Goal: Transaction & Acquisition: Purchase product/service

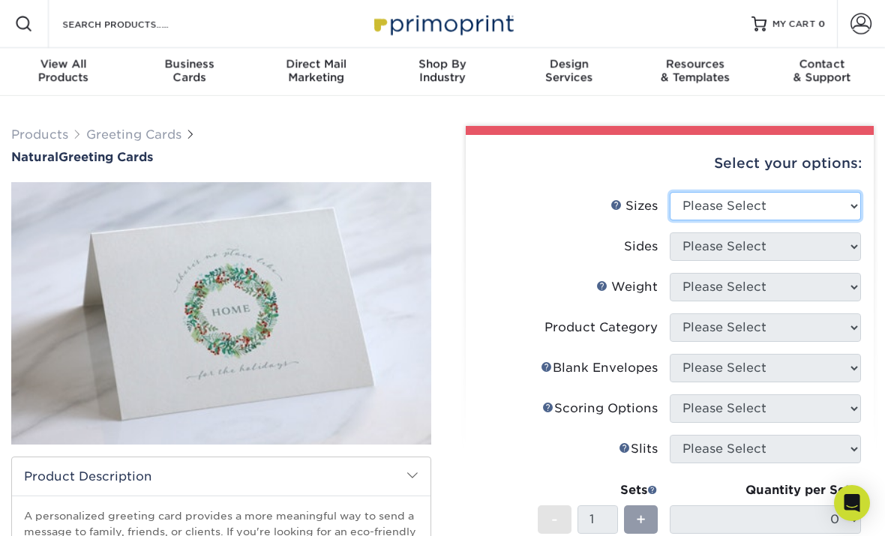
click at [839, 208] on select "Please Select 4.25" x 11" 5.5" x 8.5" 6" x 9" 6" x 12" 7" x 10" 8.5" x 11"" at bounding box center [765, 206] width 191 height 29
click at [821, 200] on select "Please Select 4.25" x 11" 5.5" x 8.5" 6" x 9" 6" x 12" 7" x 10" 8.5" x 11"" at bounding box center [765, 206] width 191 height 29
select select "7.00x10.00"
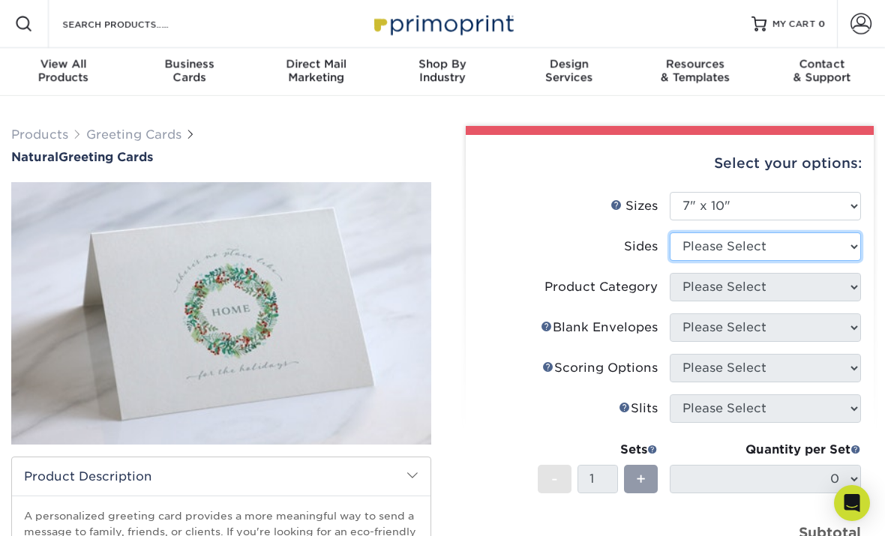
click at [822, 249] on select "Please Select Print Both Sides Print Front Only" at bounding box center [765, 247] width 191 height 29
select select "32d3c223-f82c-492b-b915-ba065a00862f"
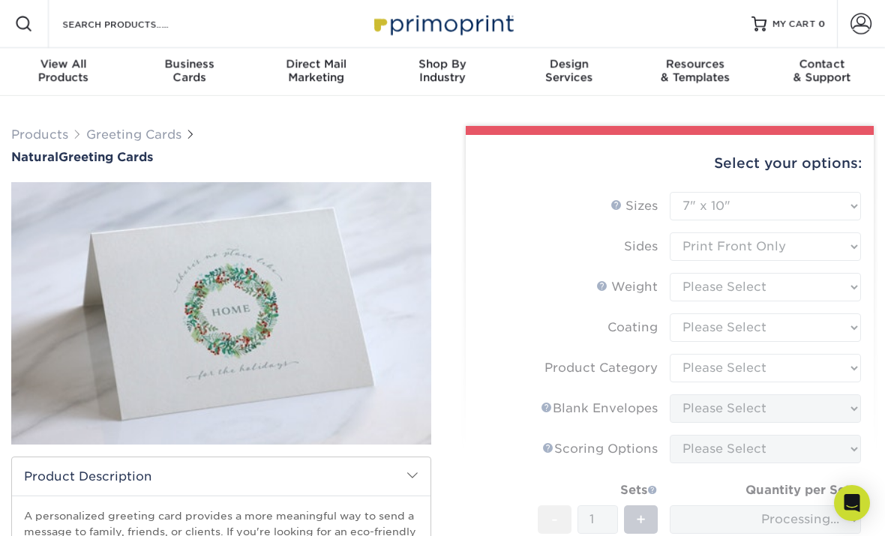
click at [778, 254] on form "Sizes Help Sizes Please Select 4.25" x 11" 5.5" x 8.5" 6" x 9" 6" x 12" 7" x 10…" at bounding box center [670, 421] width 384 height 458
click at [783, 245] on form "Sizes Help Sizes Please Select 4.25" x 11" 5.5" x 8.5" 6" x 9" 6" x 12" 7" x 10…" at bounding box center [670, 421] width 384 height 458
click at [503, 256] on form "Sizes Help Sizes Please Select 4.25" x 11" 5.5" x 8.5" 6" x 9" 6" x 12" 7" x 10…" at bounding box center [670, 421] width 384 height 458
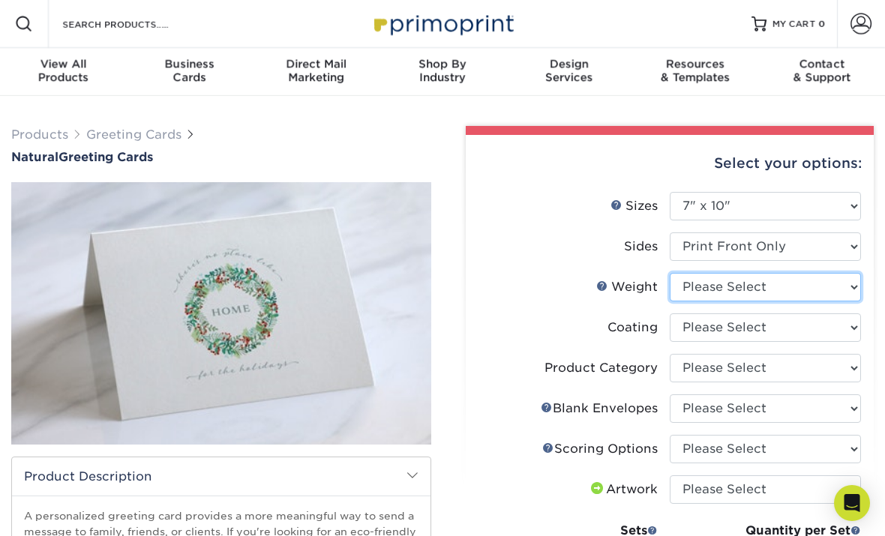
click at [826, 292] on select "Please Select 14PTNT" at bounding box center [765, 287] width 191 height 29
select select "14PTNT"
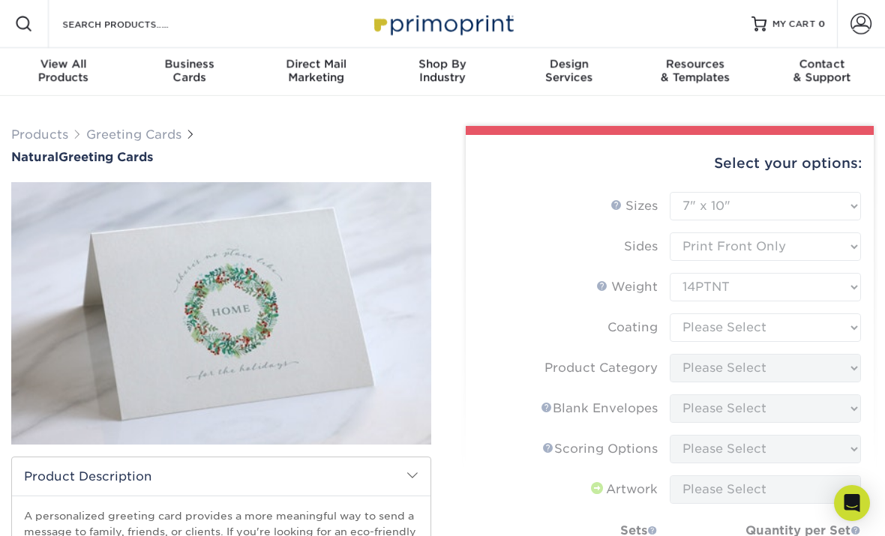
click at [771, 339] on form "Sizes Help Sizes Please Select 4.25" x 11" 5.5" x 8.5" 6" x 9" 6" x 12" 7" x 10…" at bounding box center [670, 441] width 384 height 499
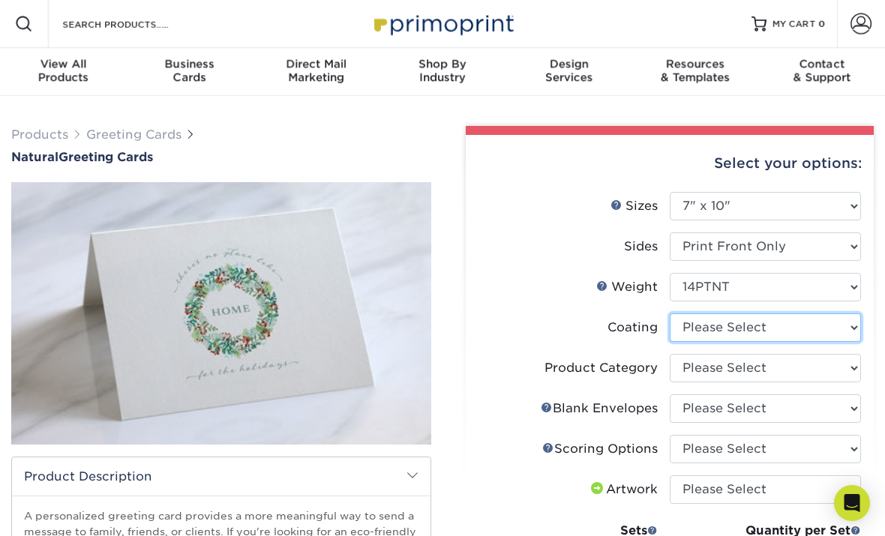
click at [777, 332] on select at bounding box center [765, 328] width 191 height 29
select select "3e7618de-abca-4bda-9f97-8b9129e913d8"
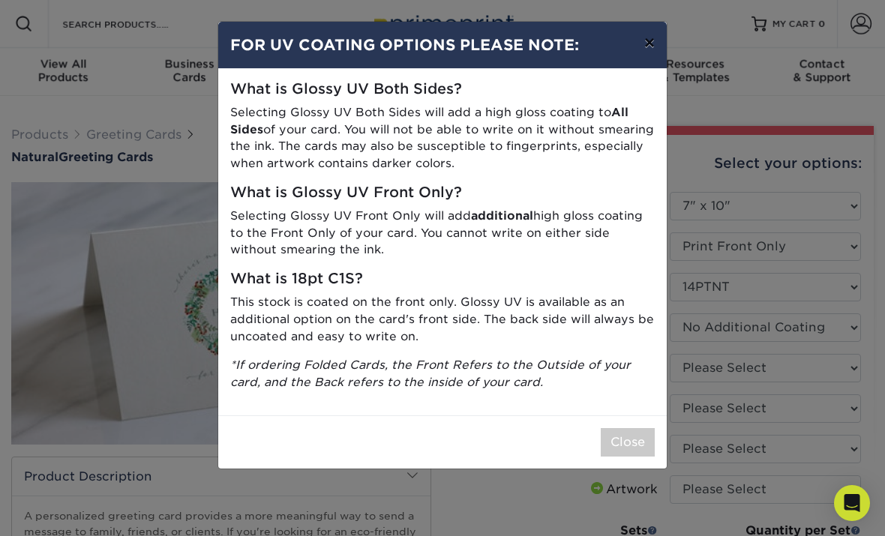
click at [644, 47] on button "×" at bounding box center [649, 43] width 35 height 42
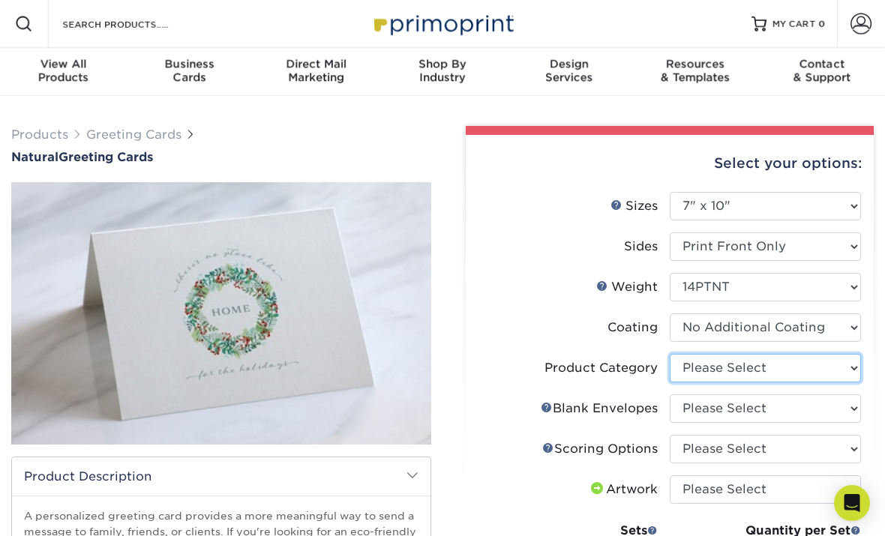
click at [775, 371] on select "Please Select Greeting Cards" at bounding box center [765, 368] width 191 height 29
select select "b7f8198f-f281-4438-a52e-cd7a5c5c0cfc"
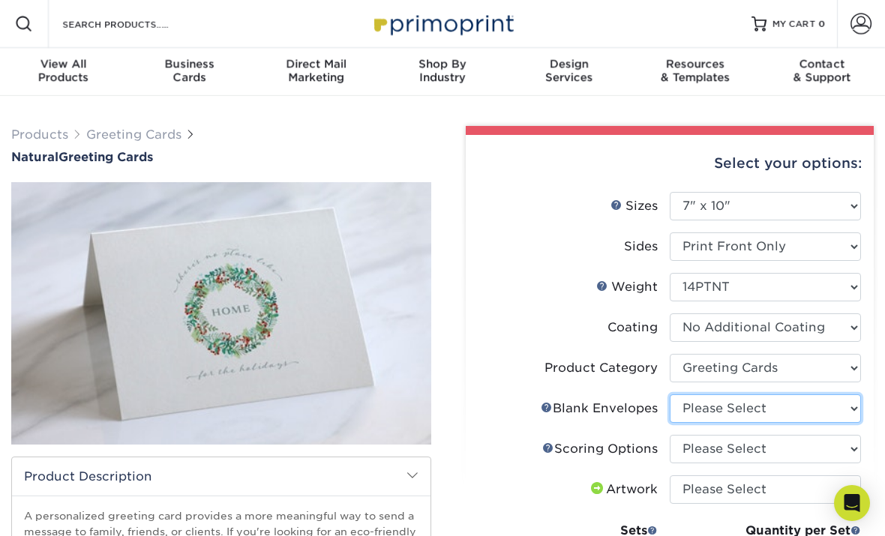
click at [749, 413] on select "Please Select No Blank Envelopes Yes 25 Natural Envelopes A7 Yes 50 Natural Env…" at bounding box center [765, 409] width 191 height 29
select select "e6a0f545-401f-44b4-a587-f511ef50b897"
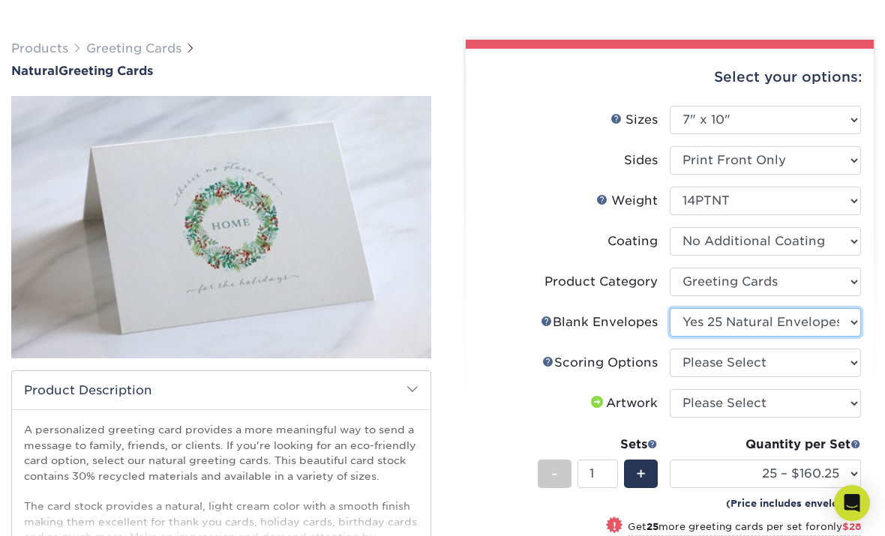
scroll to position [99, 0]
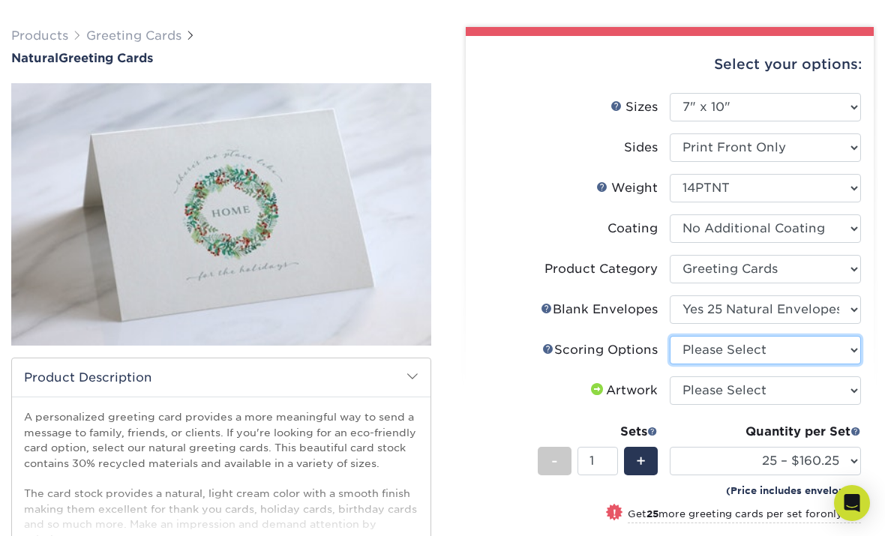
click at [763, 356] on select "Please Select Score in Half" at bounding box center [765, 350] width 191 height 29
select select "b23166fa-223a-4016-b2d3-d3438452c7d9"
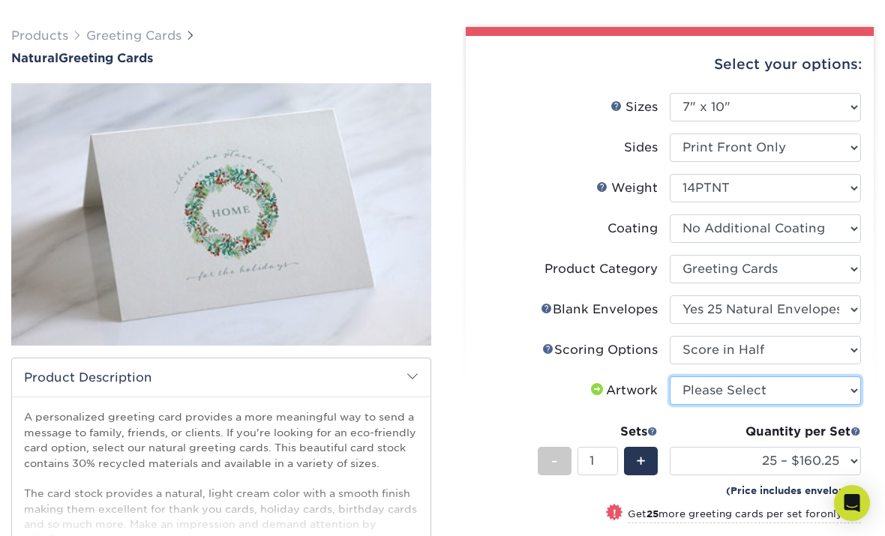
click at [746, 401] on select "Please Select I will upload files I need a design - $75" at bounding box center [765, 391] width 191 height 29
select select "upload"
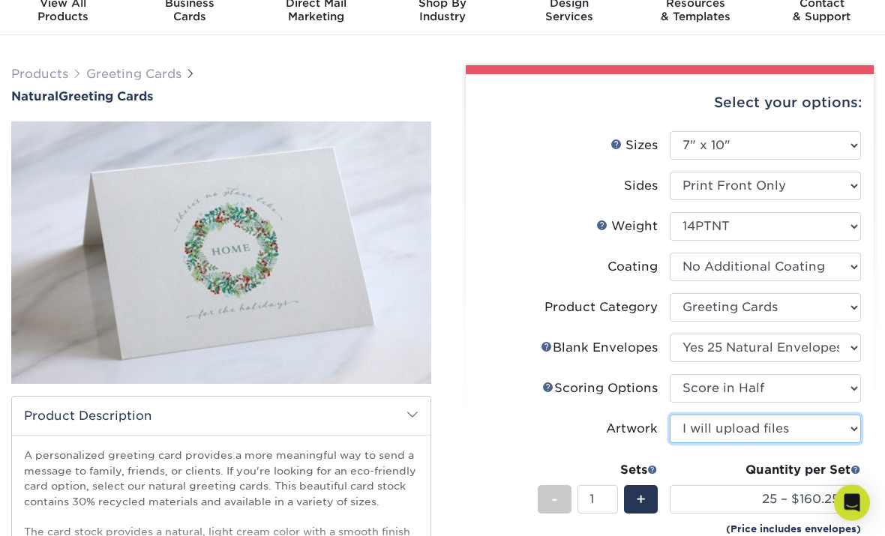
scroll to position [0, 0]
